Goal: Transaction & Acquisition: Purchase product/service

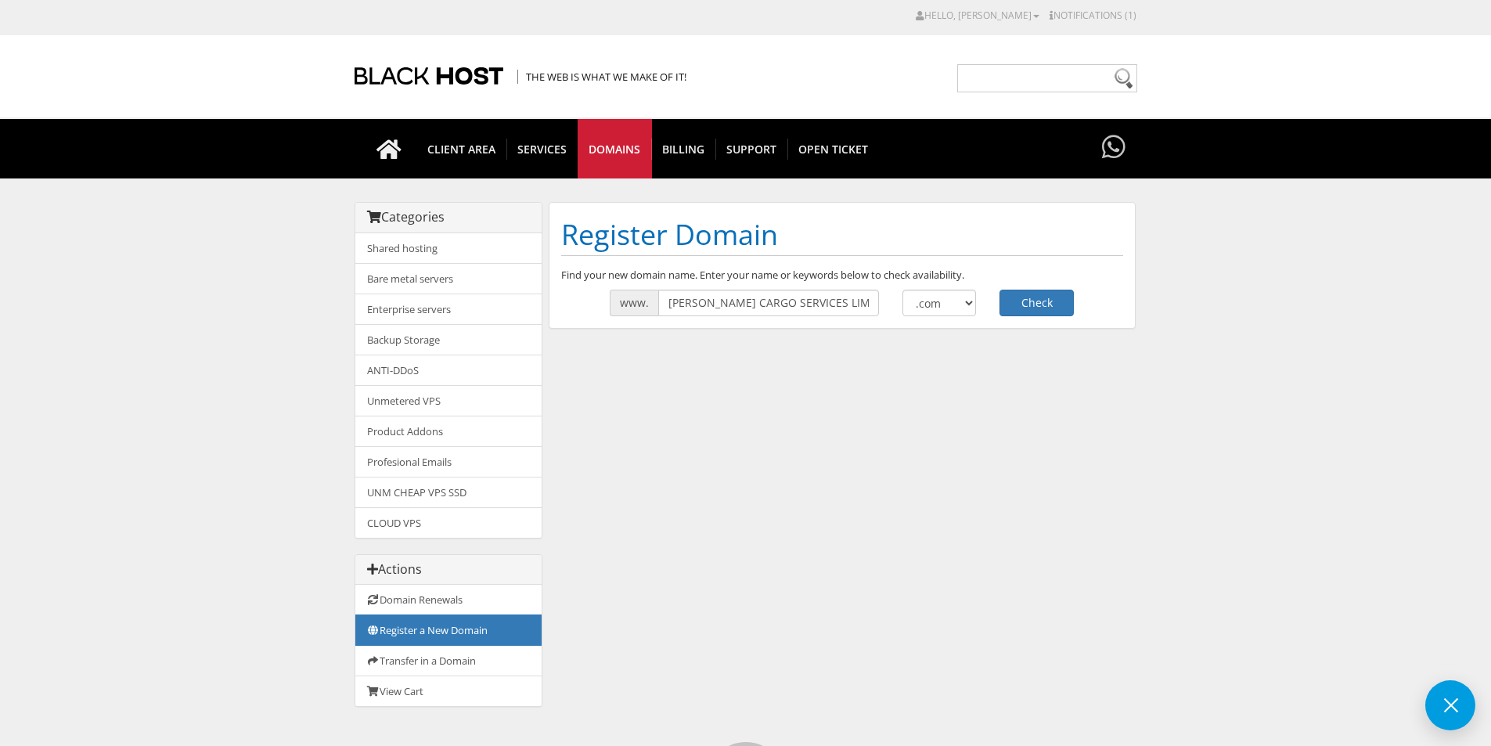
click at [766, 301] on input "COURTNEY CARGO SERVICES LIMITED" at bounding box center [768, 303] width 221 height 27
click at [770, 302] on input "COURTNEY CARGO SERVICES LIMITED" at bounding box center [768, 303] width 221 height 27
type input "COURTNEYCARGOSERVICES"
click at [1016, 307] on button "Check" at bounding box center [1037, 303] width 74 height 27
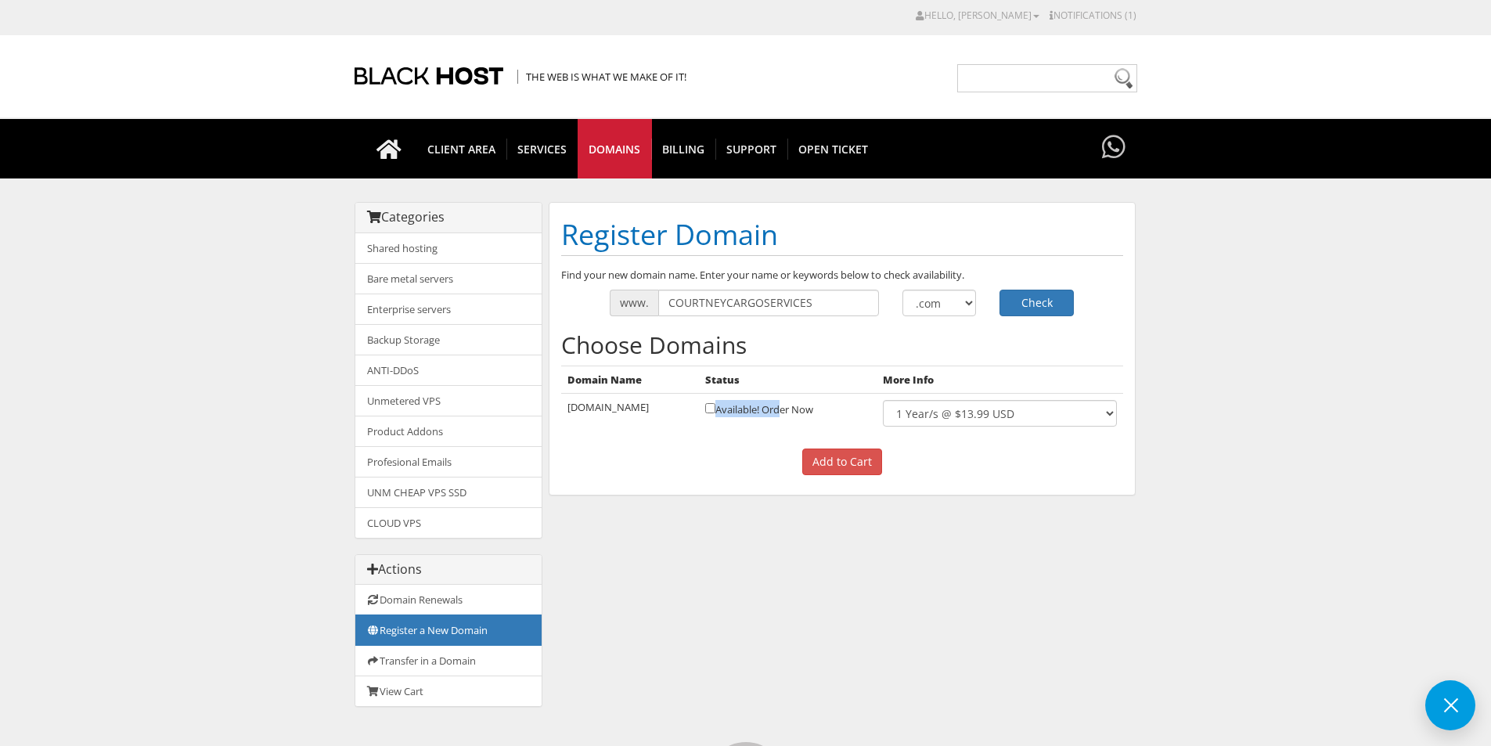
drag, startPoint x: 827, startPoint y: 409, endPoint x: 759, endPoint y: 407, distance: 68.1
click at [759, 407] on td "Available! Order Now" at bounding box center [788, 414] width 178 height 40
click at [716, 407] on input "checkbox" at bounding box center [710, 408] width 10 height 10
checkbox input "true"
click at [816, 460] on input "Add to Cart" at bounding box center [842, 462] width 80 height 27
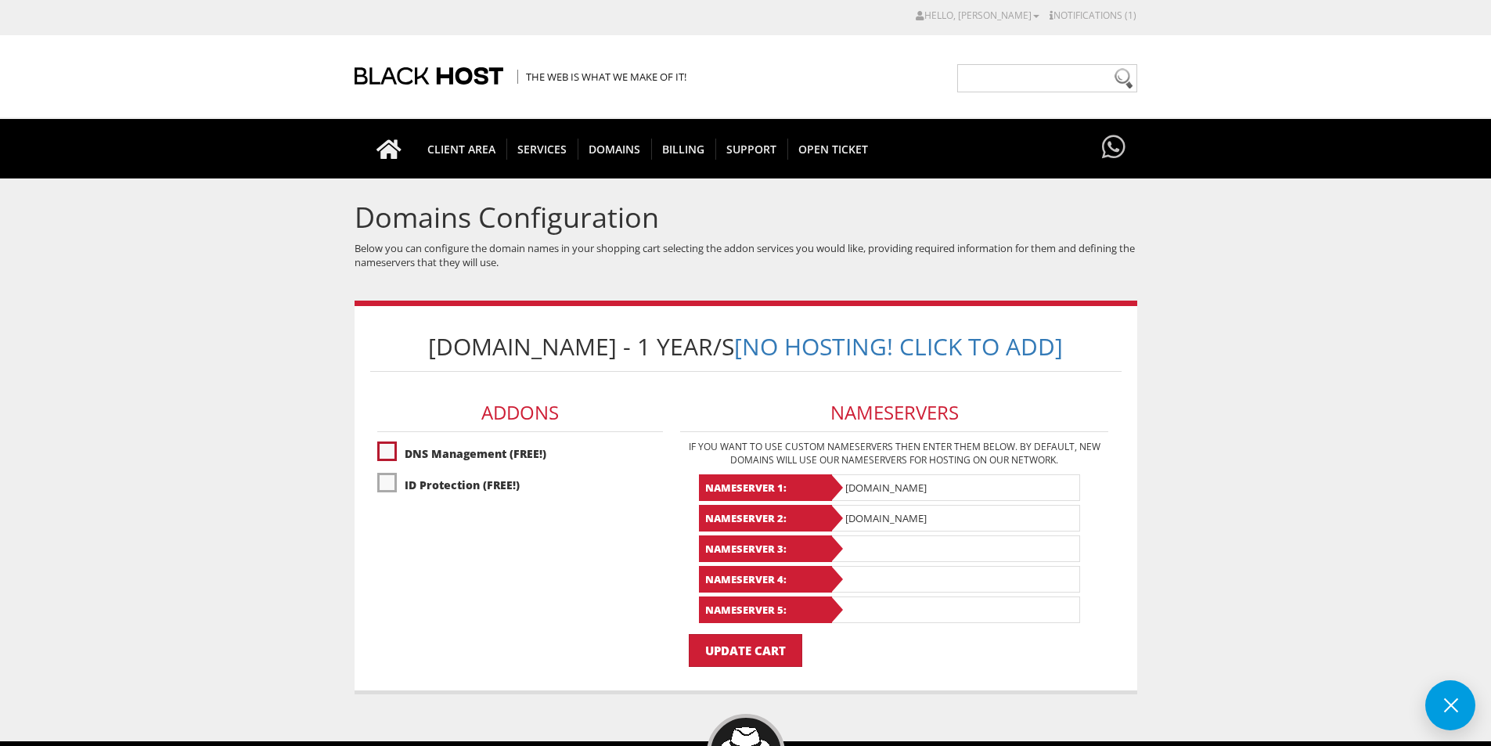
click at [498, 467] on label"] "DNS Management (FREE!)" at bounding box center [520, 453] width 286 height 27
checkbox input "true"
click at [489, 499] on label"] "ID Protection (FREE!)" at bounding box center [520, 484] width 286 height 27
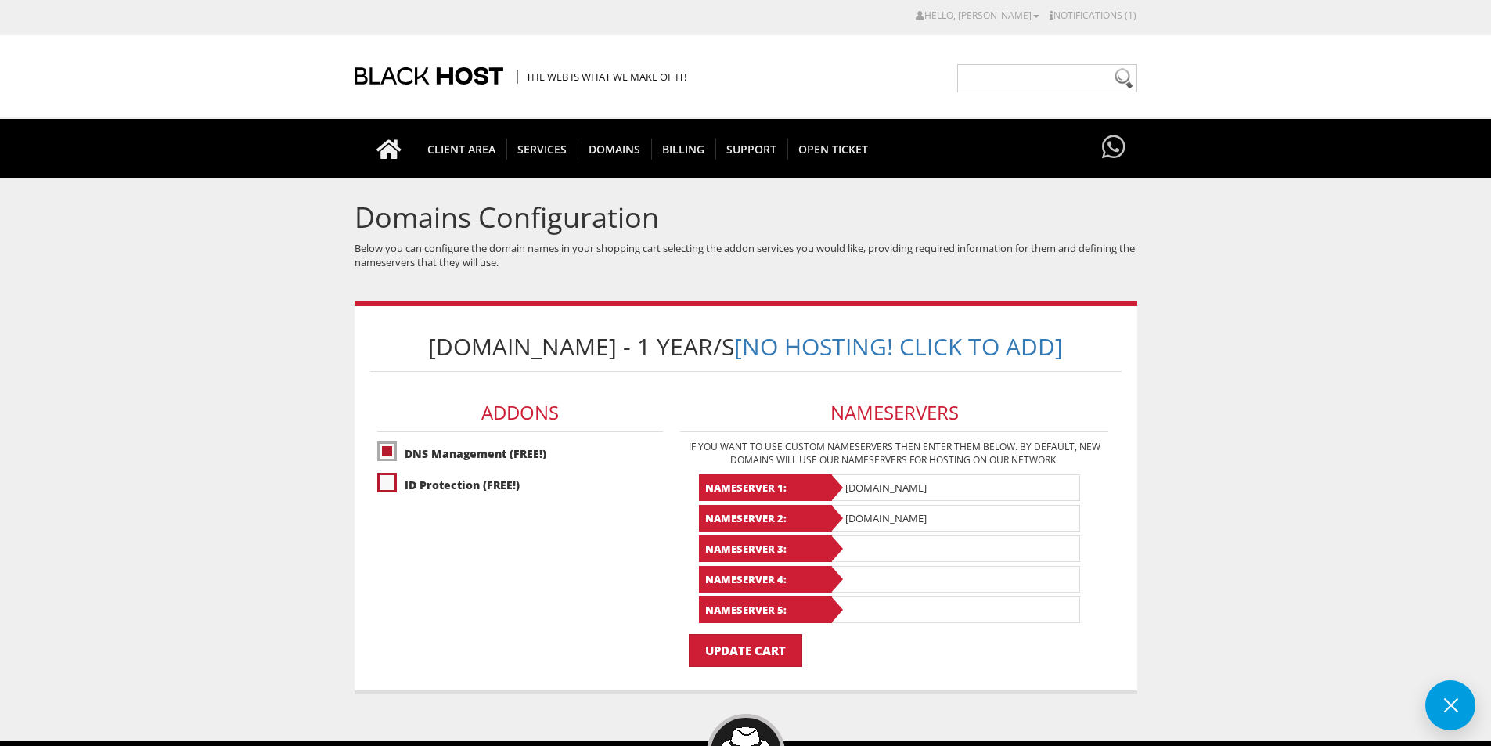
checkbox input "true"
click at [729, 667] on input "Update Cart" at bounding box center [746, 650] width 114 height 33
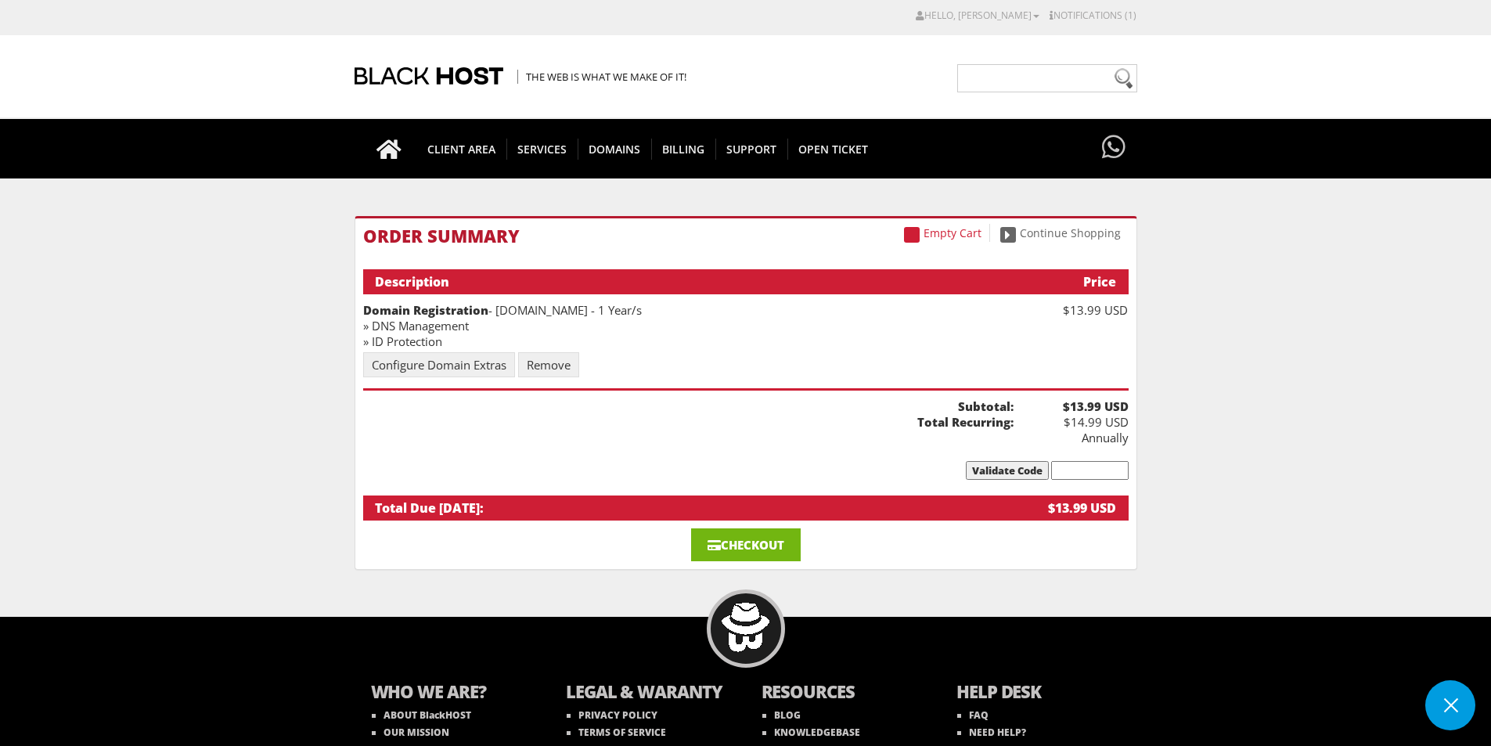
click at [724, 528] on link "Checkout" at bounding box center [746, 544] width 110 height 33
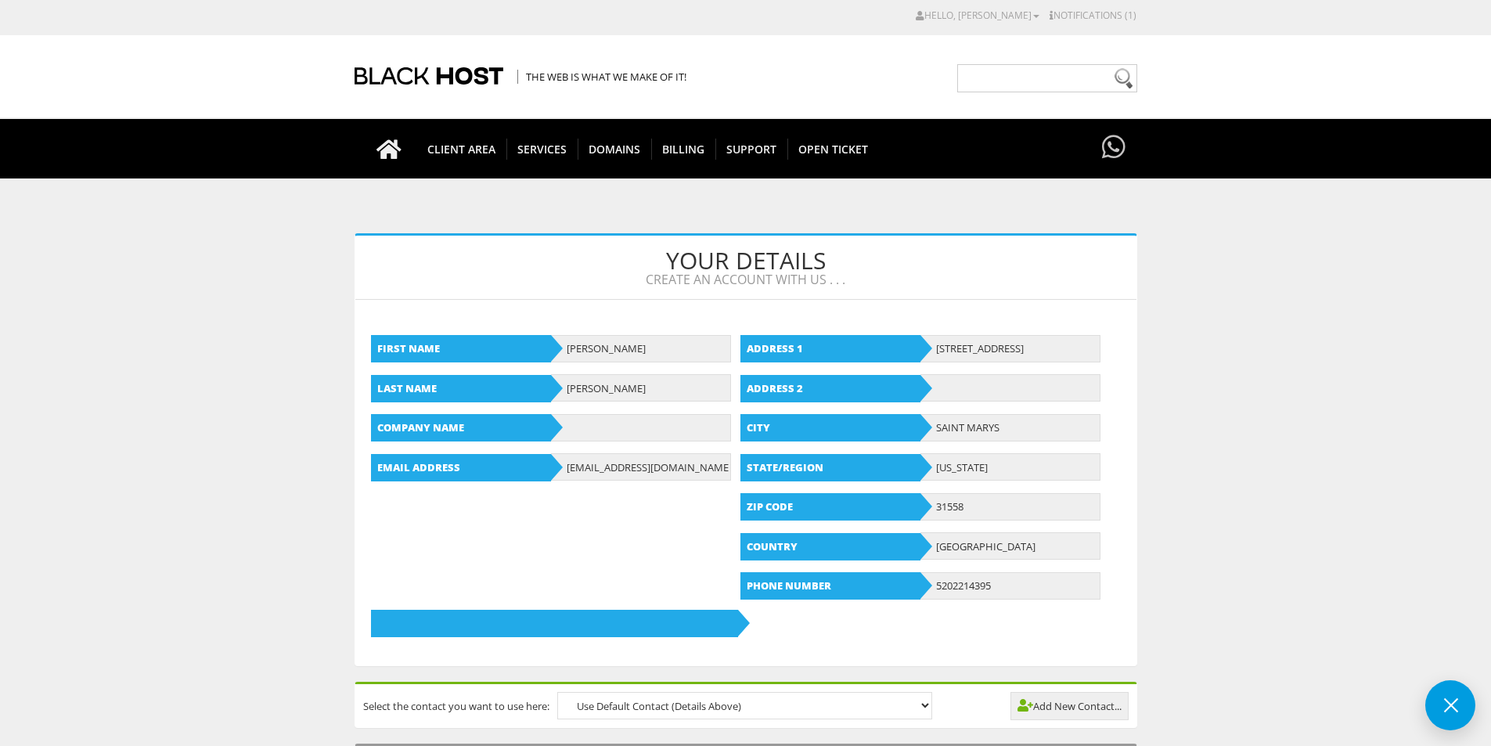
type input "[EMAIL_ADDRESS][DOMAIN_NAME]"
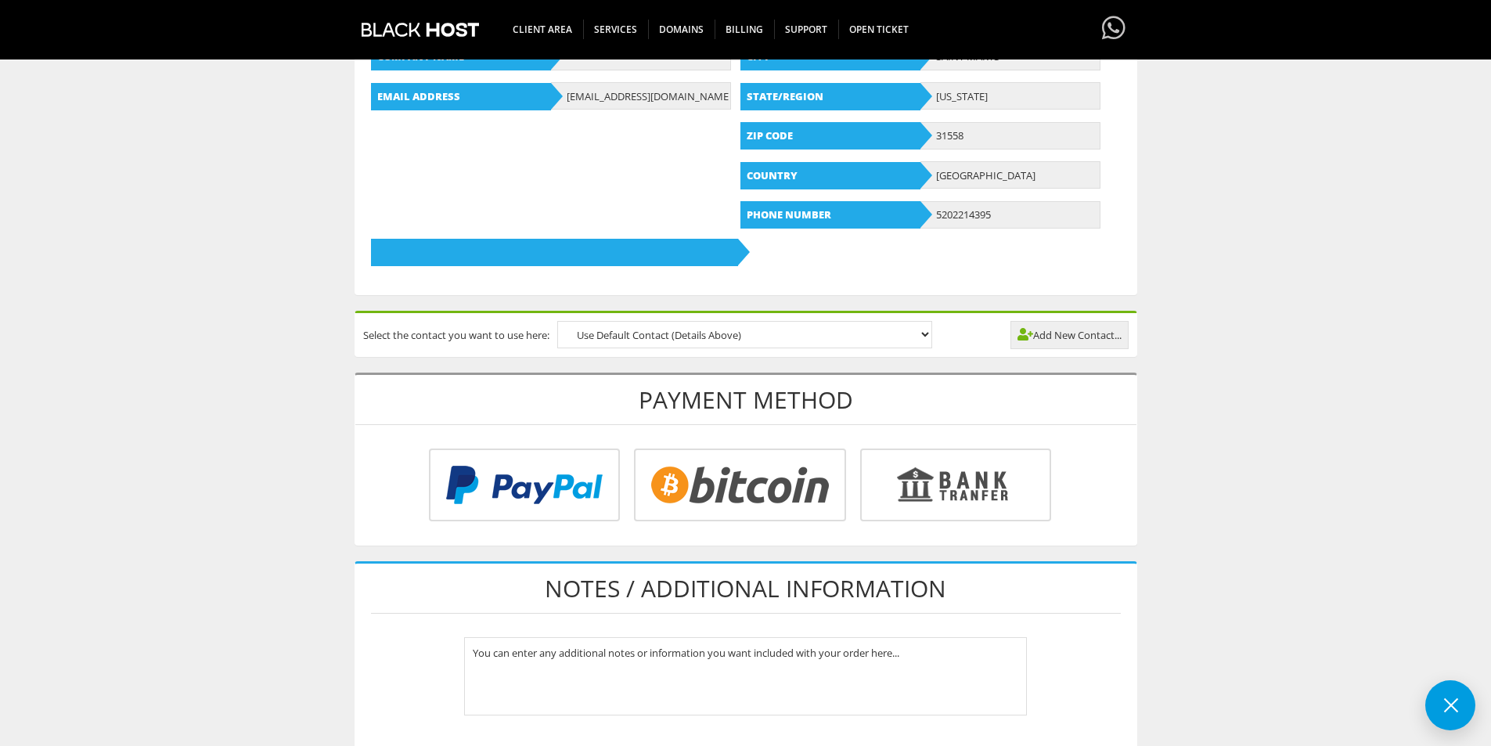
scroll to position [391, 0]
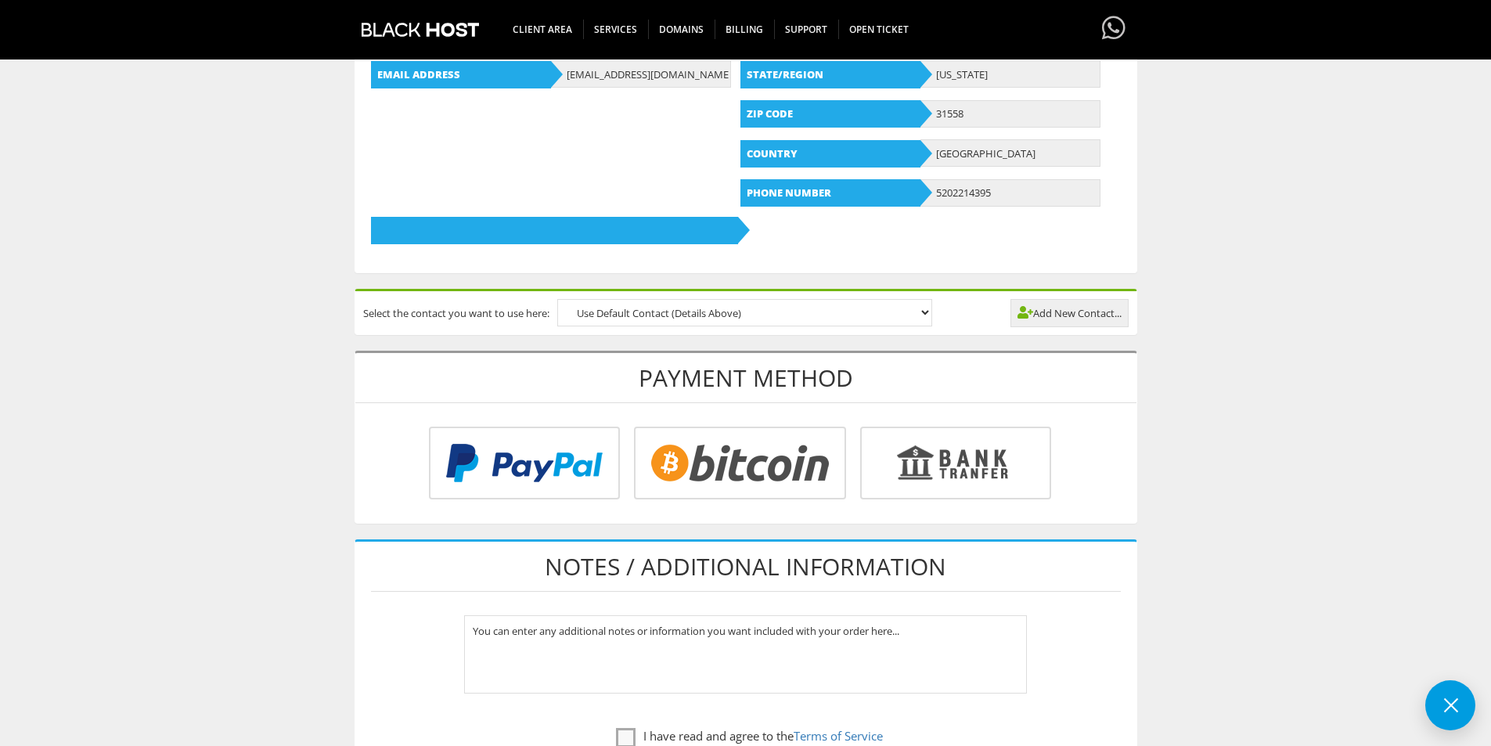
click at [730, 435] on input "radio" at bounding box center [738, 466] width 212 height 73
radio input "true"
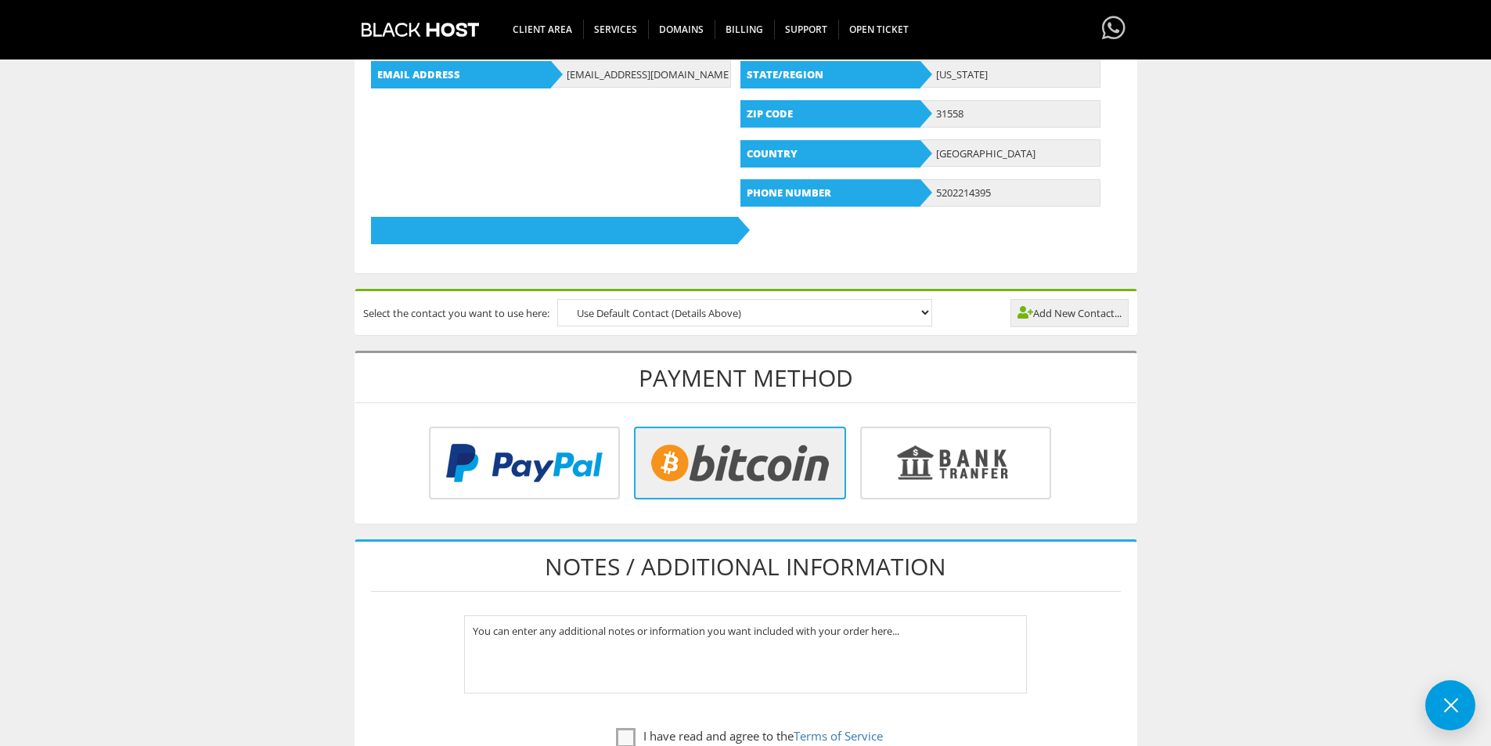
click at [730, 435] on input "radio" at bounding box center [738, 466] width 212 height 73
click at [737, 457] on input "radio" at bounding box center [738, 466] width 212 height 73
click at [773, 478] on input "radio" at bounding box center [738, 466] width 212 height 73
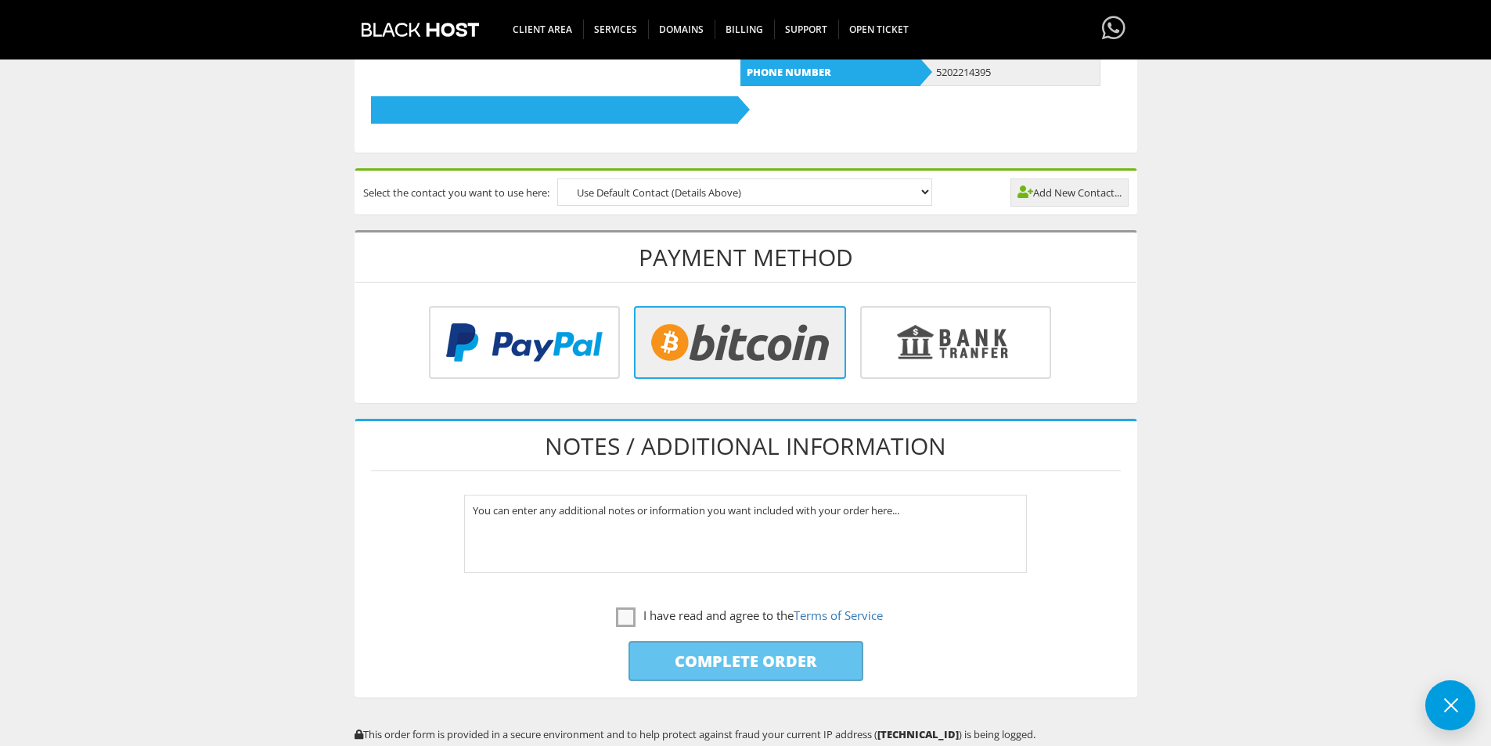
scroll to position [610, 0]
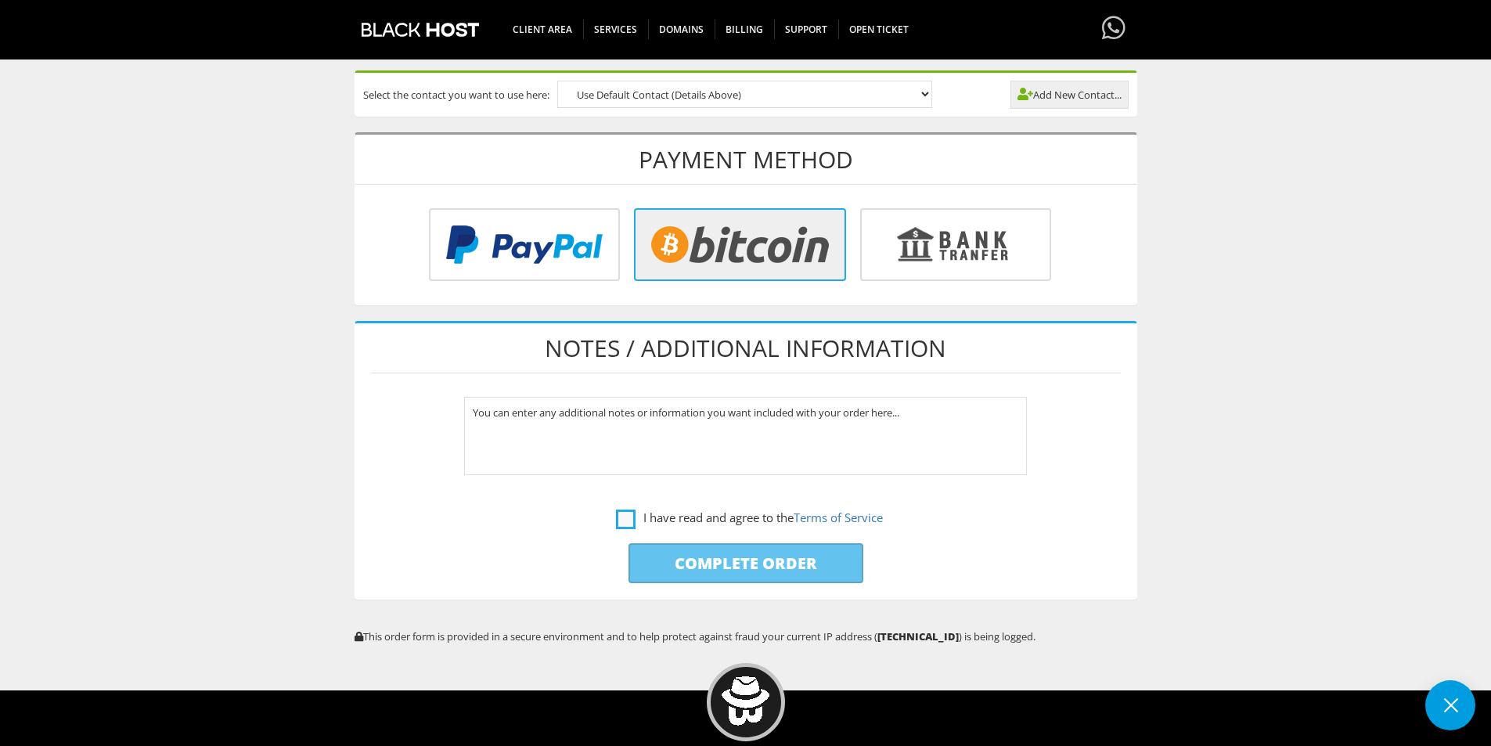
click at [620, 514] on label "I have read and agree to the Terms of Service" at bounding box center [749, 518] width 267 height 20
click at [626, 522] on label "I have read and agree to the Terms of Service" at bounding box center [749, 518] width 267 height 20
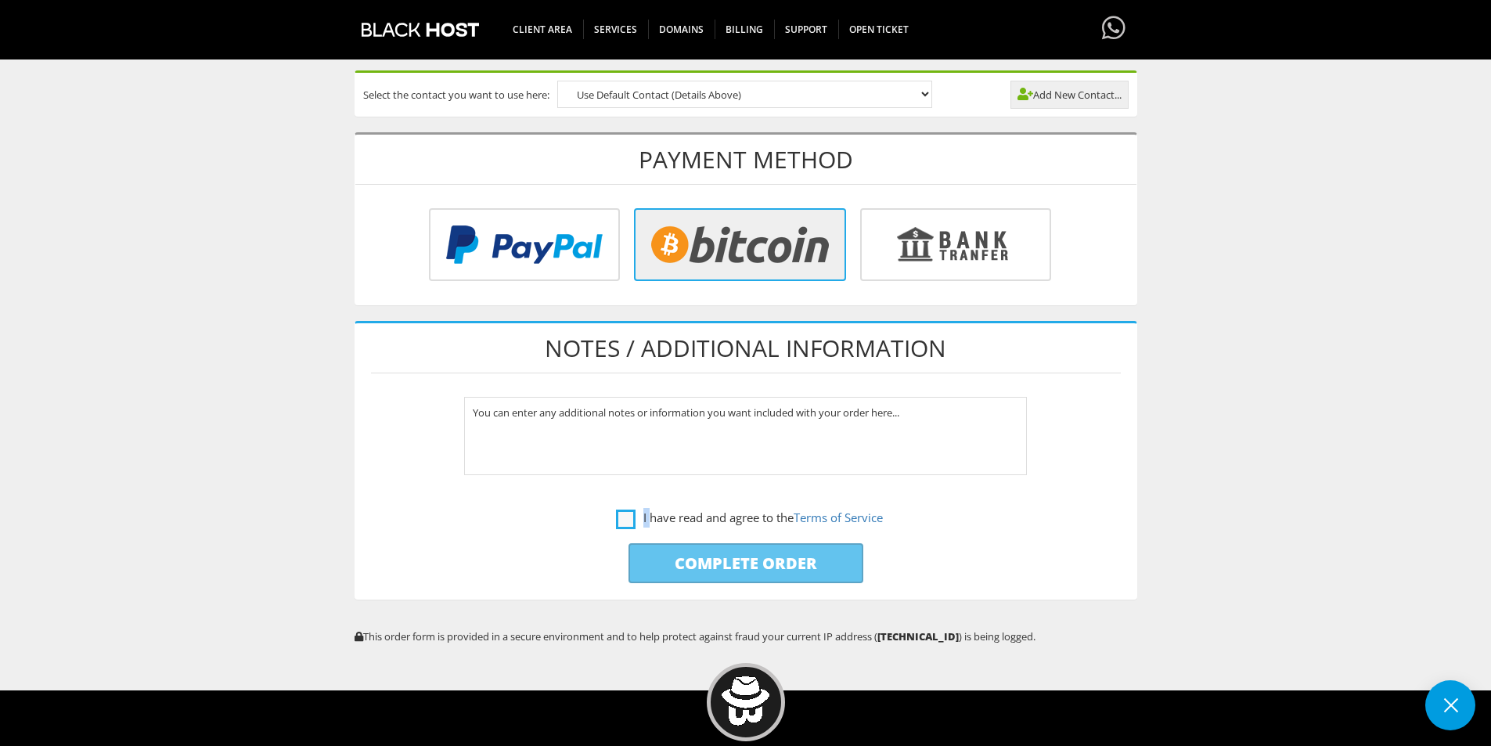
checkbox input "true"
click at [644, 553] on input "Complete Order" at bounding box center [746, 563] width 235 height 40
type input "Please Wait..."
